Goal: Navigation & Orientation: Go to known website

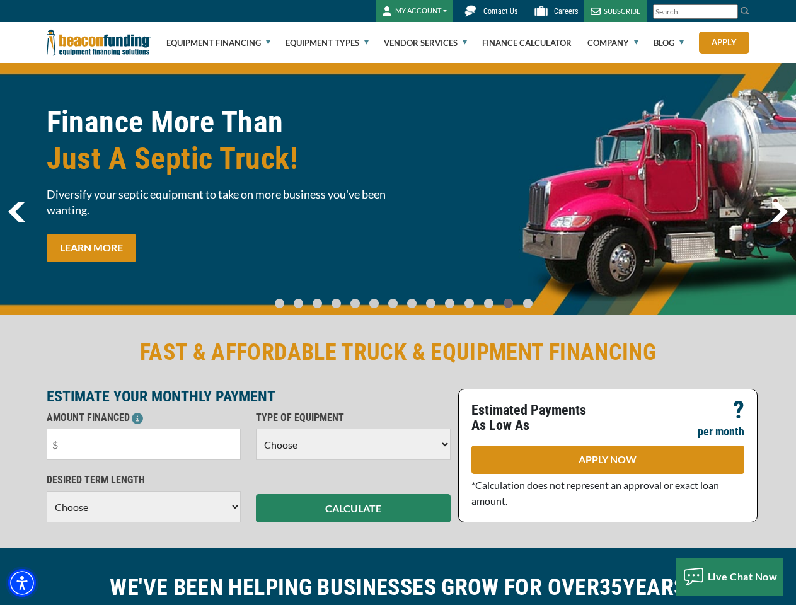
click at [22, 583] on img "Accessibility Menu" at bounding box center [22, 583] width 28 height 28
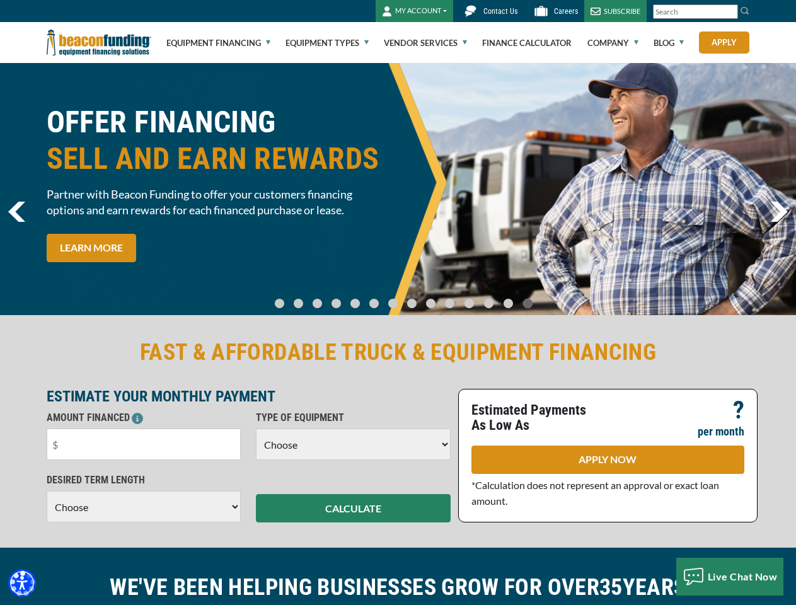
click at [730, 12] on body "Skip to main content Enable accessibility for low vision Open the accessibility…" at bounding box center [398, 302] width 796 height 605
click at [398, 189] on body "Skip to main content Enable accessibility for low vision Open the accessibility…" at bounding box center [398, 302] width 796 height 605
click at [290, 297] on body "Skip to main content Enable accessibility for low vision Open the accessibility…" at bounding box center [398, 302] width 796 height 605
click at [307, 297] on body "Skip to main content Enable accessibility for low vision Open the accessibility…" at bounding box center [398, 302] width 796 height 605
click at [324, 297] on body "Skip to main content Enable accessibility for low vision Open the accessibility…" at bounding box center [398, 302] width 796 height 605
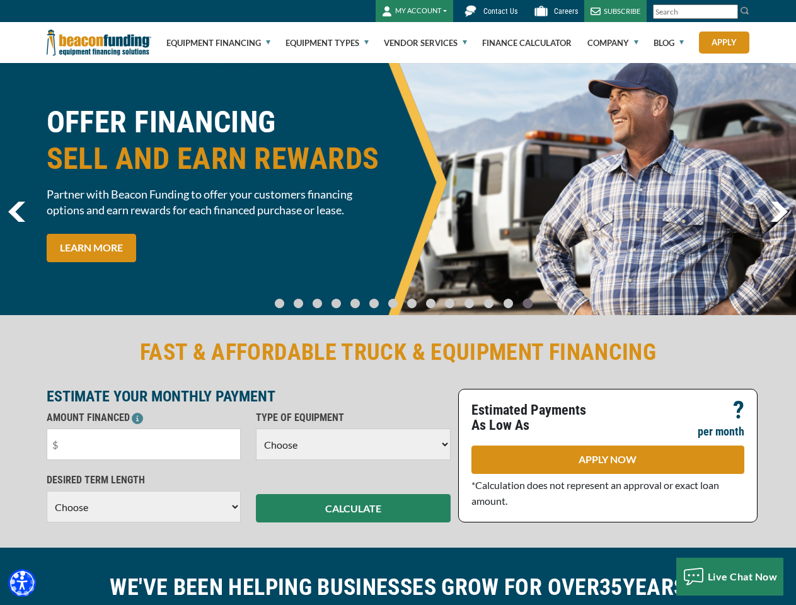
click at [342, 297] on body "Skip to main content Enable accessibility for low vision Open the accessibility…" at bounding box center [398, 302] width 796 height 605
